Goal: Find specific page/section: Find specific page/section

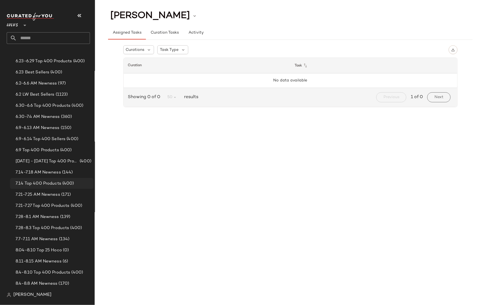
scroll to position [128, 0]
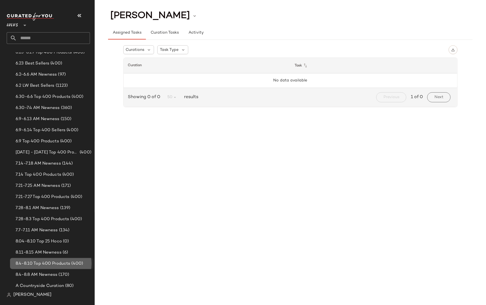
click at [37, 265] on span "8.4-8.10 Top 400 Products" at bounding box center [43, 264] width 55 height 6
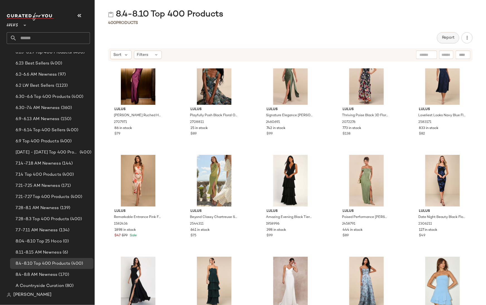
click at [445, 37] on span "Report" at bounding box center [448, 38] width 13 height 4
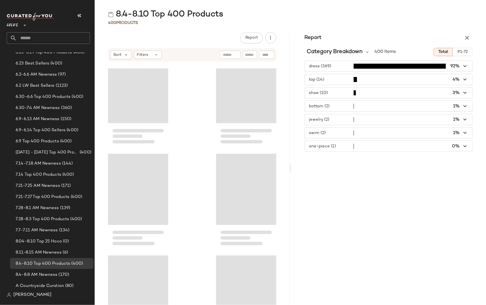
scroll to position [1630, 0]
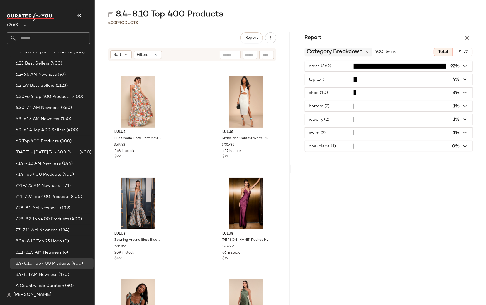
click at [328, 53] on span "Category Breakdown" at bounding box center [335, 52] width 56 height 8
click at [344, 188] on div "Report Category Breakdown 400 Items Total P1-72 dress (369) 92% top (14) 4% sho…" at bounding box center [388, 168] width 195 height 273
click at [345, 51] on span "Category Breakdown" at bounding box center [335, 52] width 56 height 8
click at [375, 178] on div "Report Category Breakdown 400 Items Total P1-72 dress (369) 92% top (14) 4% sho…" at bounding box center [388, 168] width 195 height 273
click at [466, 38] on icon "button" at bounding box center [467, 38] width 7 height 7
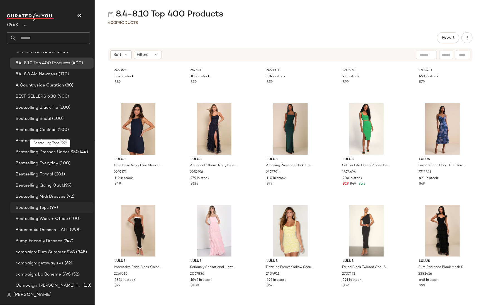
scroll to position [308, 0]
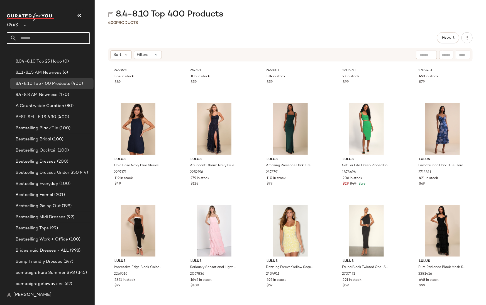
click at [30, 38] on input "text" at bounding box center [53, 38] width 73 height 12
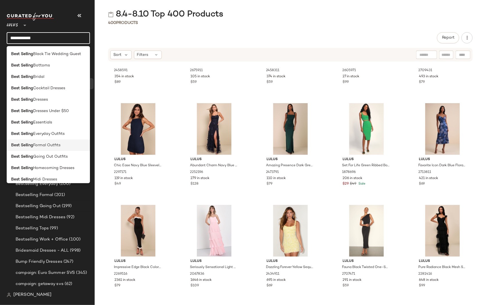
scroll to position [118, 0]
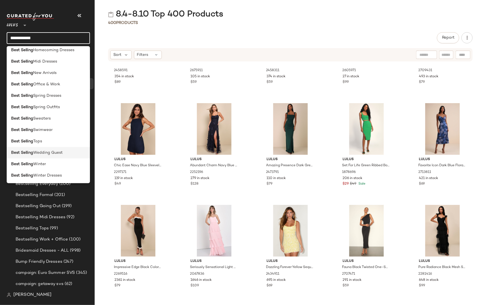
type input "**********"
click at [43, 150] on span "Wedding Guest" at bounding box center [48, 153] width 30 height 6
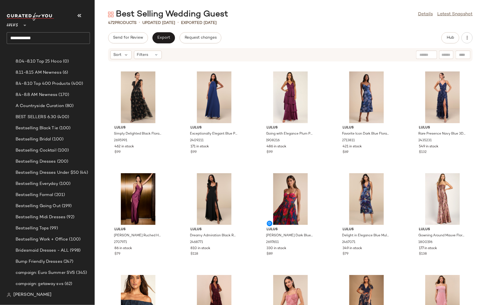
click at [474, 104] on div "Lulus Simply Delighted Black Floral Mesh Ruffled Backless Maxi Dress 2695991 46…" at bounding box center [290, 186] width 391 height 237
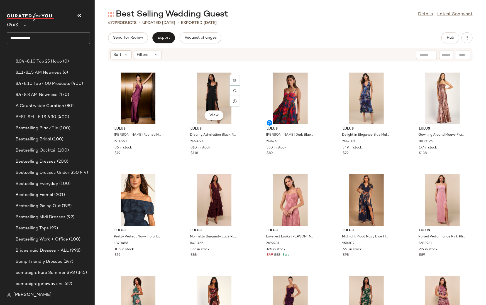
scroll to position [104, 0]
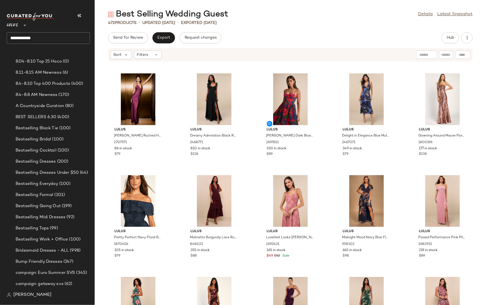
click at [472, 132] on div "Lulus [PERSON_NAME] Ruched Halter Maxi Dress 2707971 86 in stock $79 Lulus Drea…" at bounding box center [290, 186] width 391 height 237
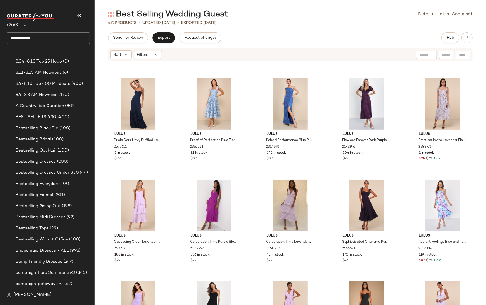
scroll to position [3031, 0]
